Goal: Transaction & Acquisition: Purchase product/service

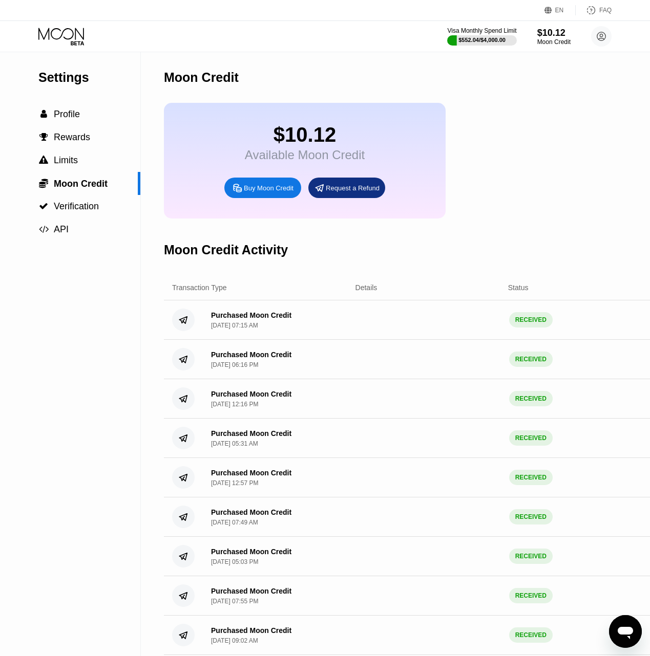
click at [255, 192] on div "Buy Moon Credit" at bounding box center [269, 188] width 50 height 9
type input "0"
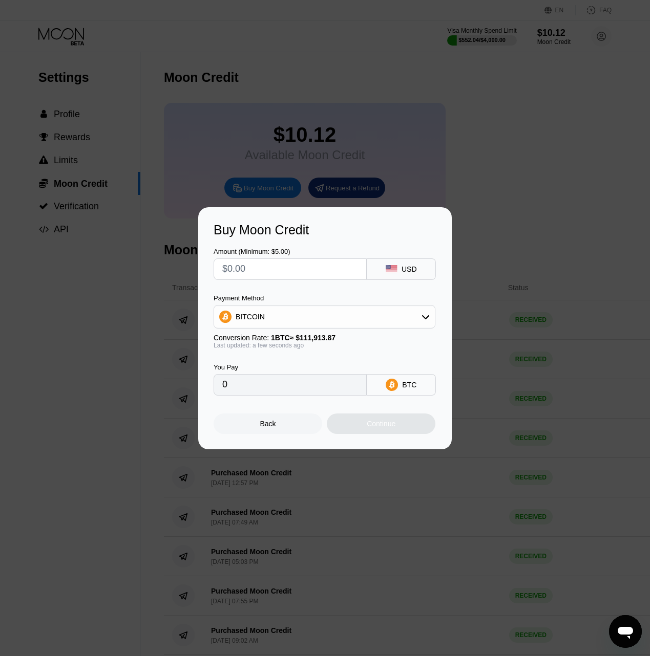
click at [491, 128] on div at bounding box center [328, 332] width 657 height 664
click at [287, 429] on div "Back" at bounding box center [267, 424] width 109 height 20
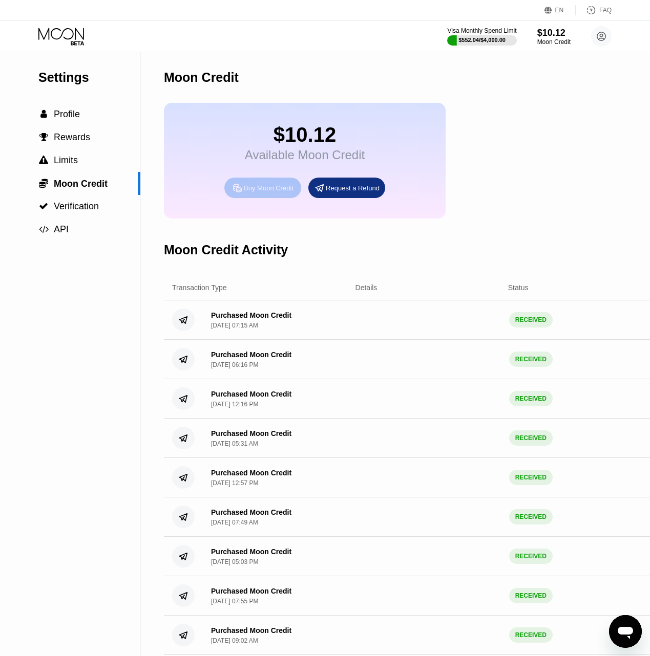
click at [257, 192] on div "Buy Moon Credit" at bounding box center [269, 188] width 50 height 9
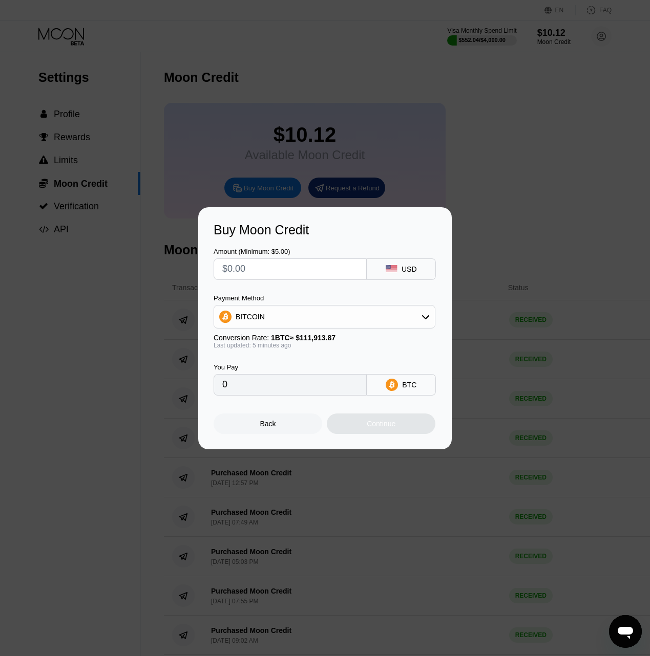
click at [277, 267] on input "text" at bounding box center [290, 269] width 136 height 20
type input "$5"
type input "0.00004464"
type input "$50"
type input "0.00044635"
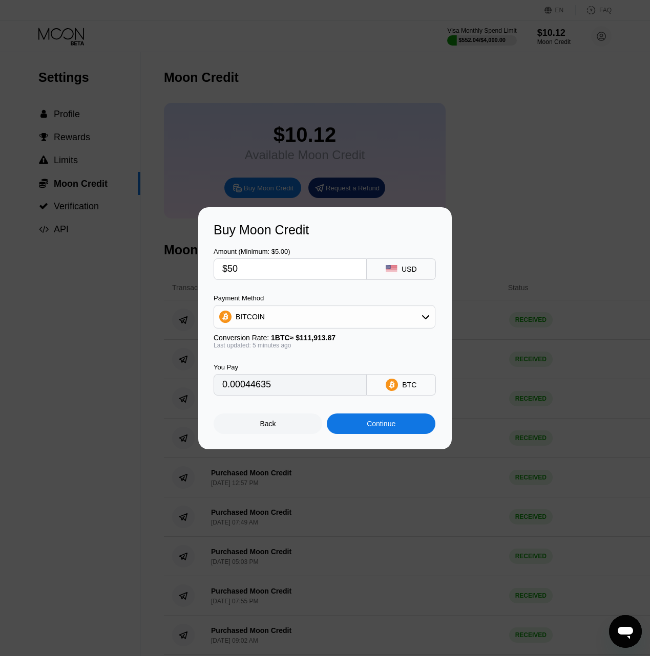
type input "$50"
click at [379, 428] on div "Continue" at bounding box center [381, 424] width 29 height 8
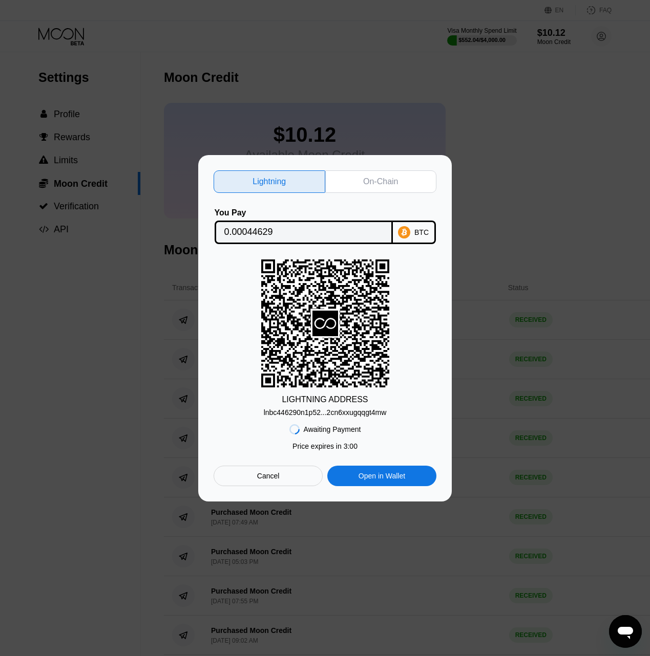
click at [378, 189] on div "On-Chain" at bounding box center [381, 181] width 112 height 23
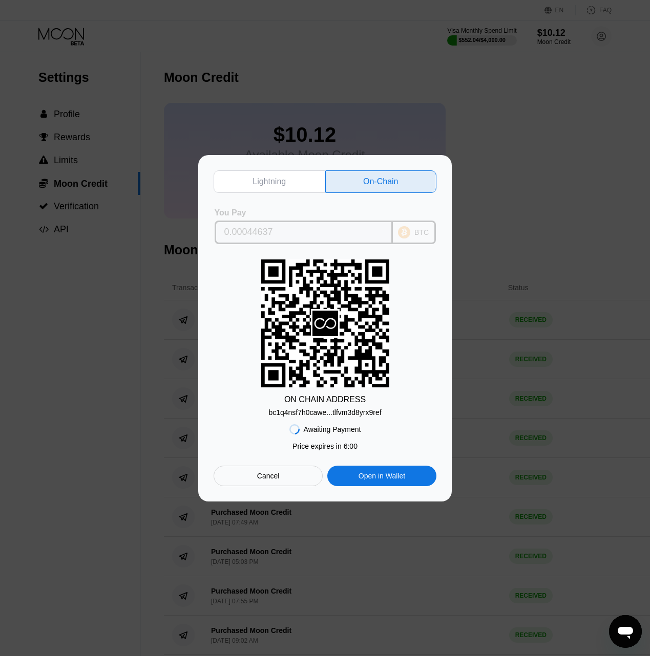
click at [315, 232] on input "0.00044637" at bounding box center [303, 232] width 159 height 20
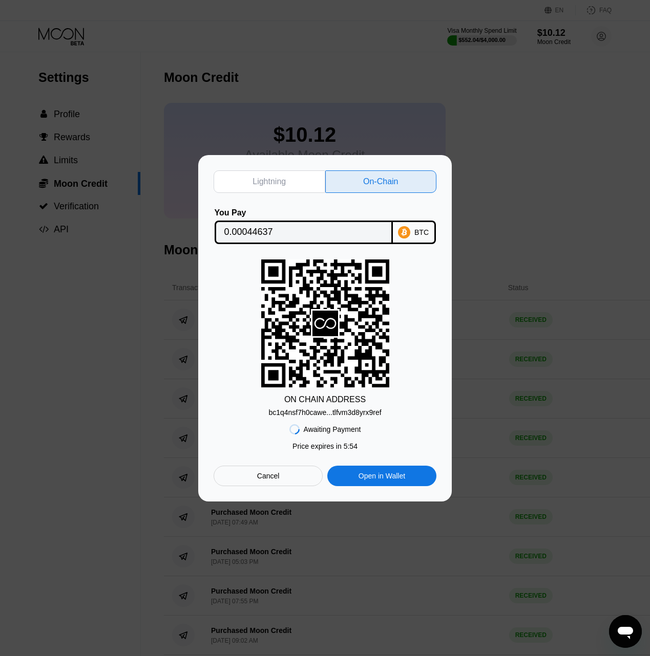
click at [200, 353] on div "Lightning On-Chain You Pay 0.00044637 BTC ON CHAIN ADDRESS bc1q4nsf7h0cawe...tl…" at bounding box center [324, 328] width 253 height 347
click at [340, 414] on div "bc1q4nsf7h0cawe...tlfvm3d8yrx9ref" at bounding box center [324, 413] width 113 height 8
